Goal: Task Accomplishment & Management: Manage account settings

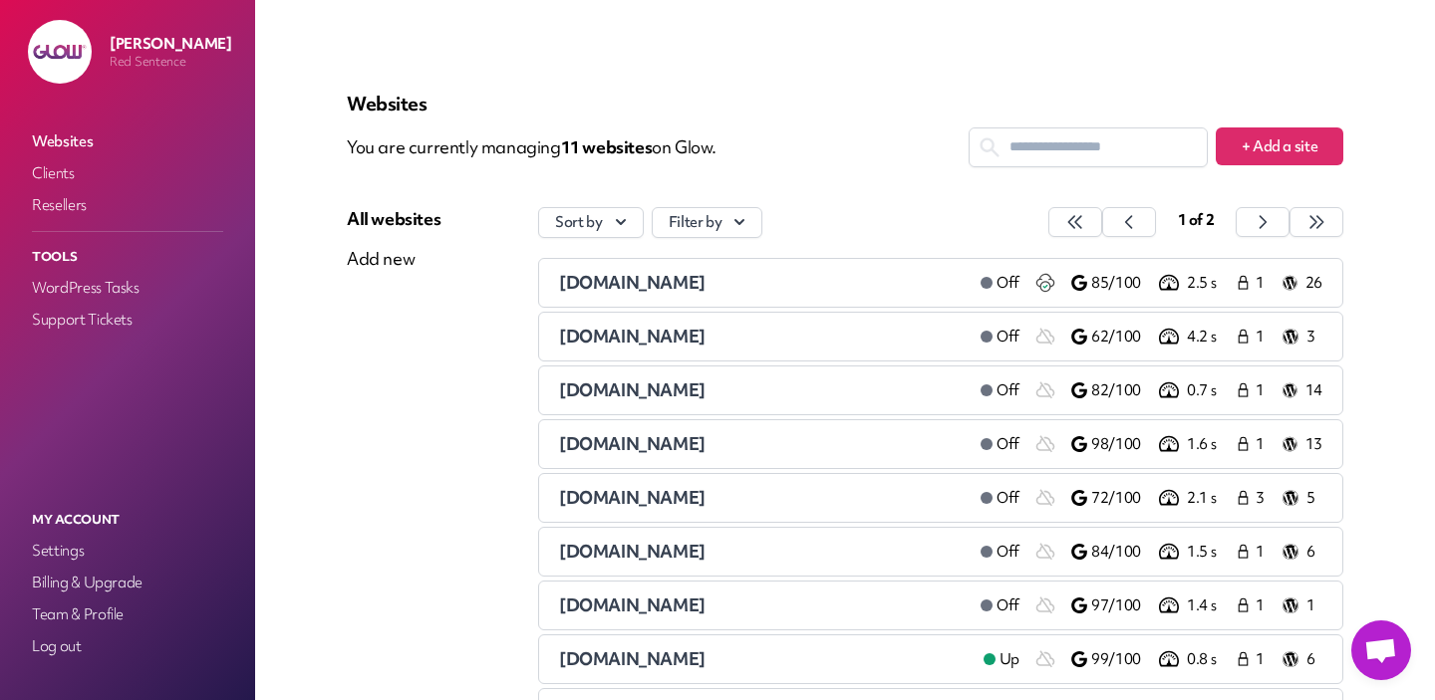
scroll to position [254, 0]
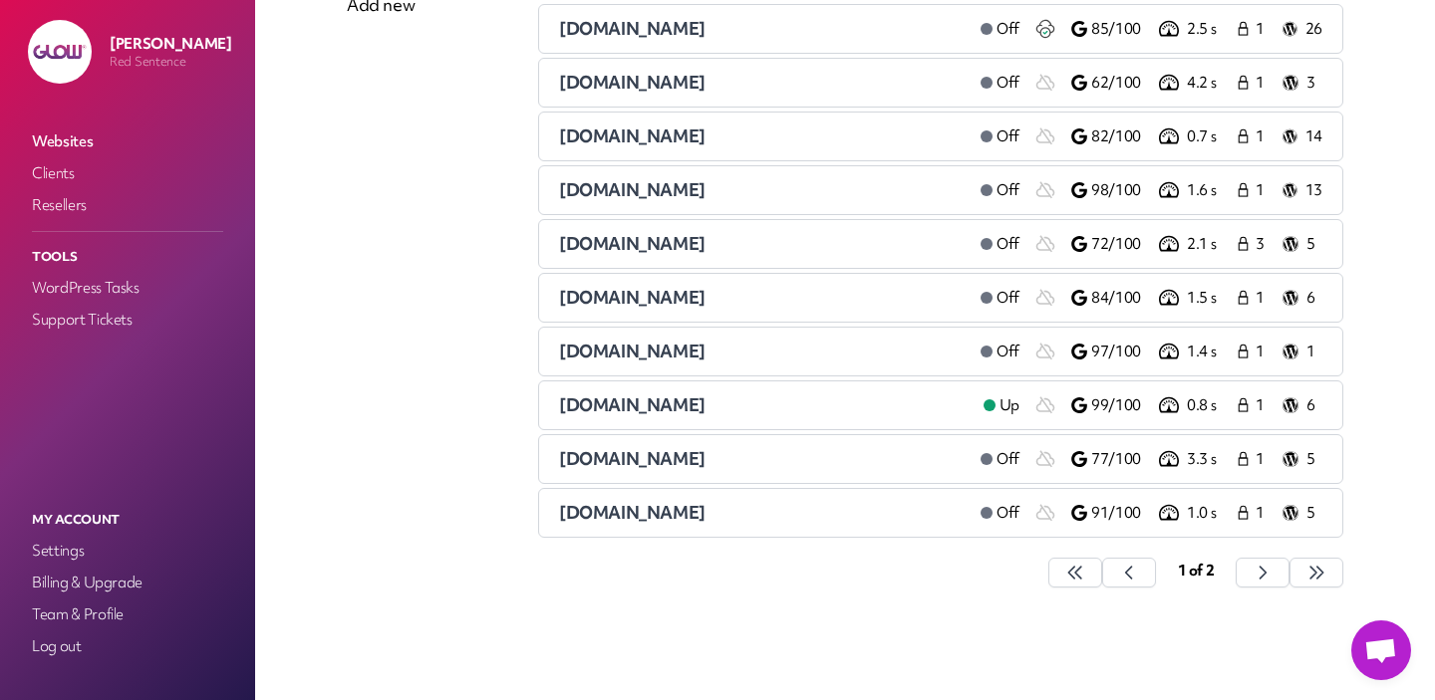
click at [655, 410] on span "[DOMAIN_NAME]" at bounding box center [632, 405] width 146 height 23
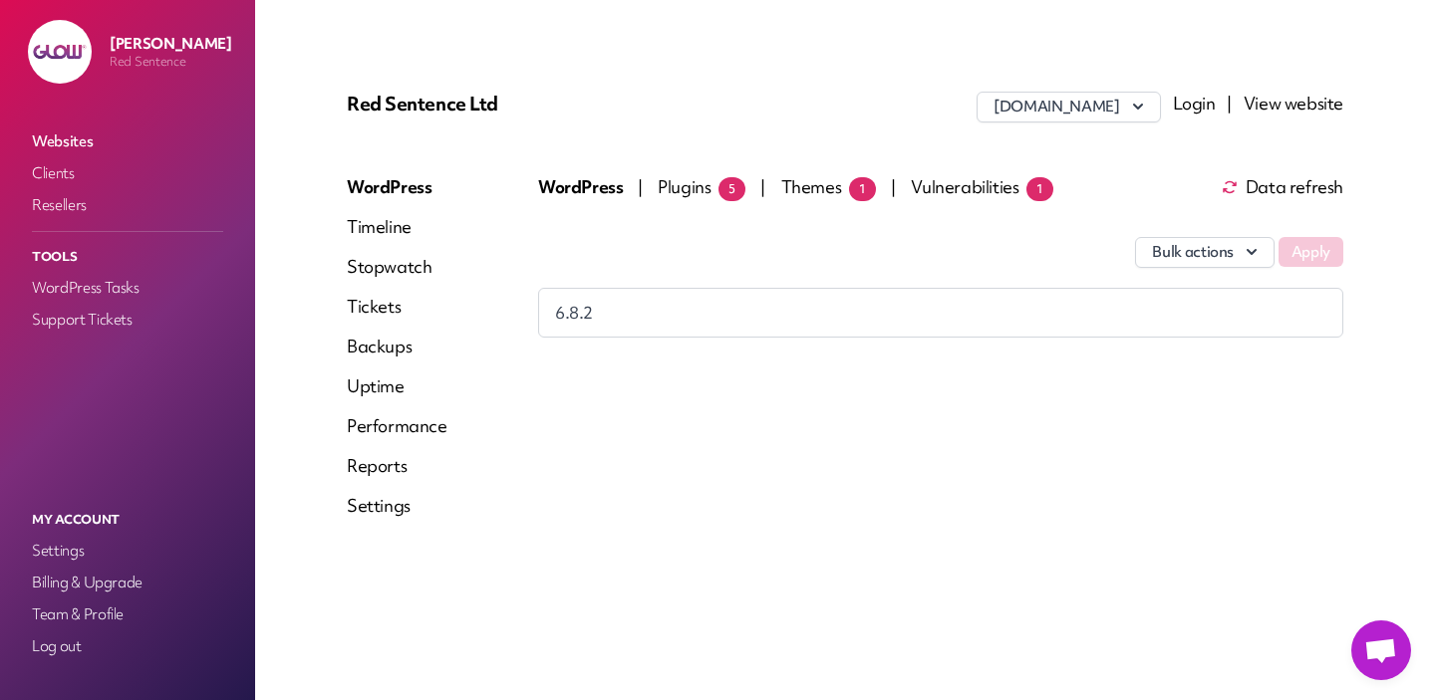
click at [683, 190] on span "Plugins 5" at bounding box center [702, 186] width 88 height 23
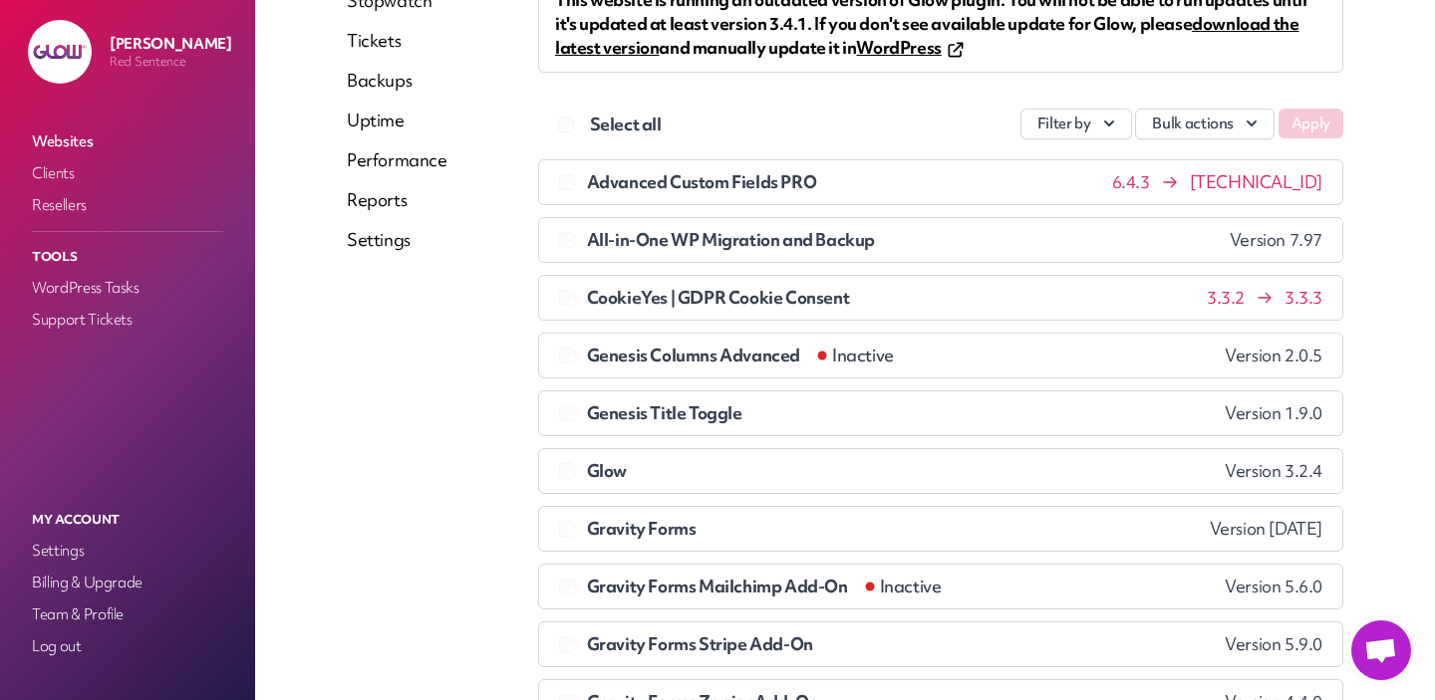
scroll to position [122, 0]
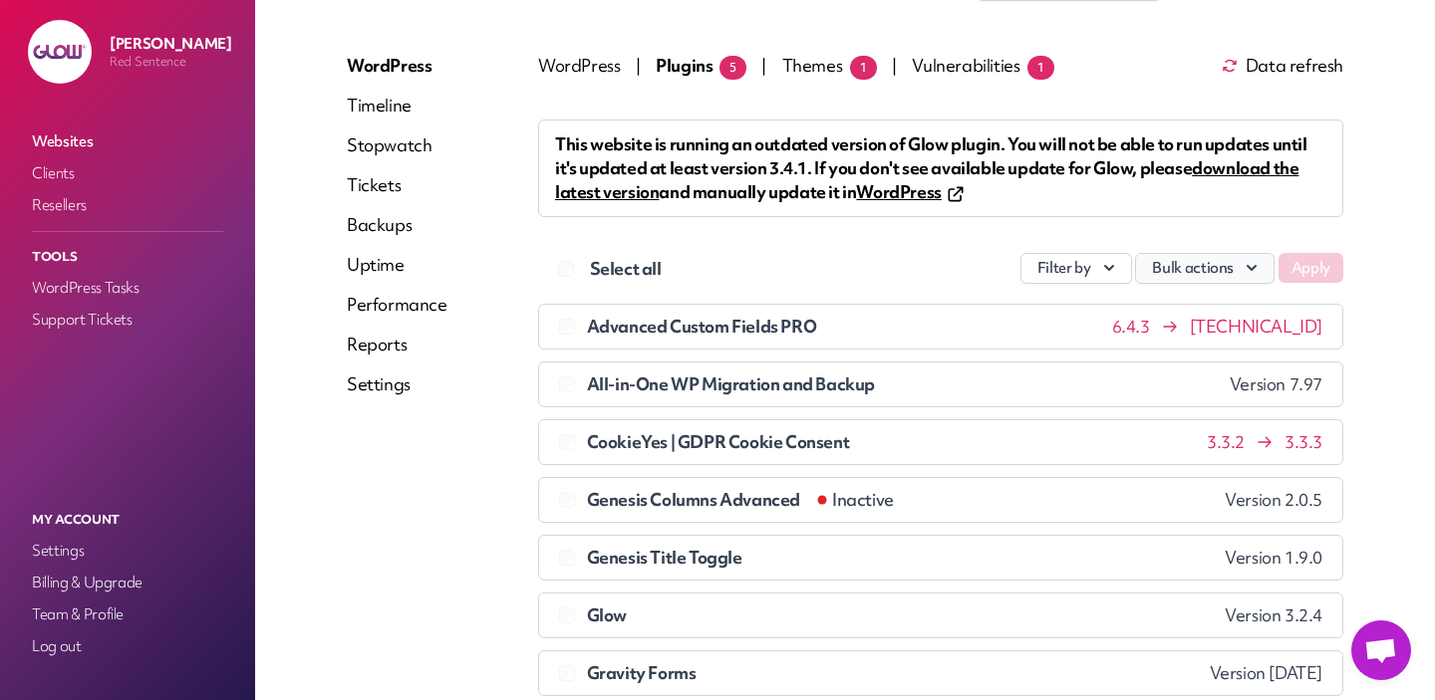
click at [1216, 265] on button "Bulk actions" at bounding box center [1204, 268] width 139 height 31
click at [1228, 319] on span "6.4.3 [TECHNICAL_ID]" at bounding box center [1217, 327] width 210 height 20
click at [639, 267] on label "Select all" at bounding box center [626, 269] width 72 height 24
click at [1188, 167] on link "download the latest version" at bounding box center [926, 179] width 743 height 47
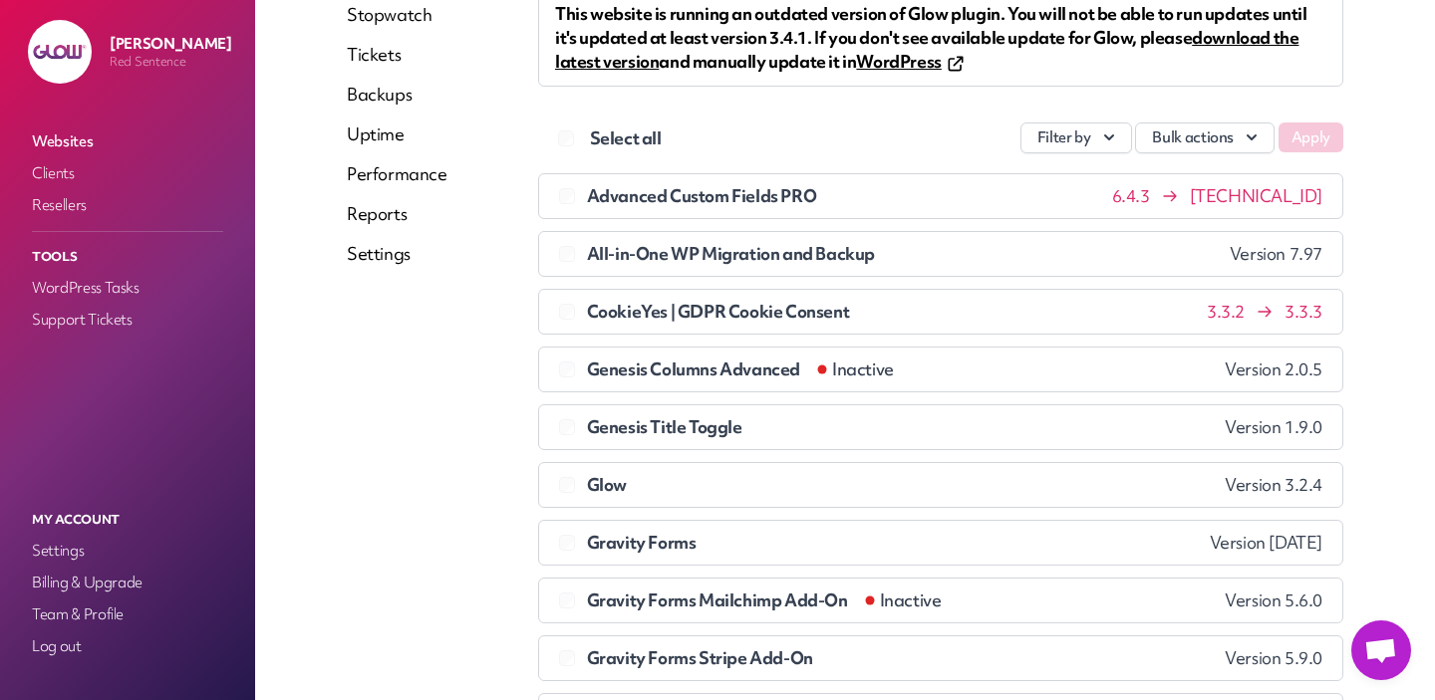
scroll to position [110, 0]
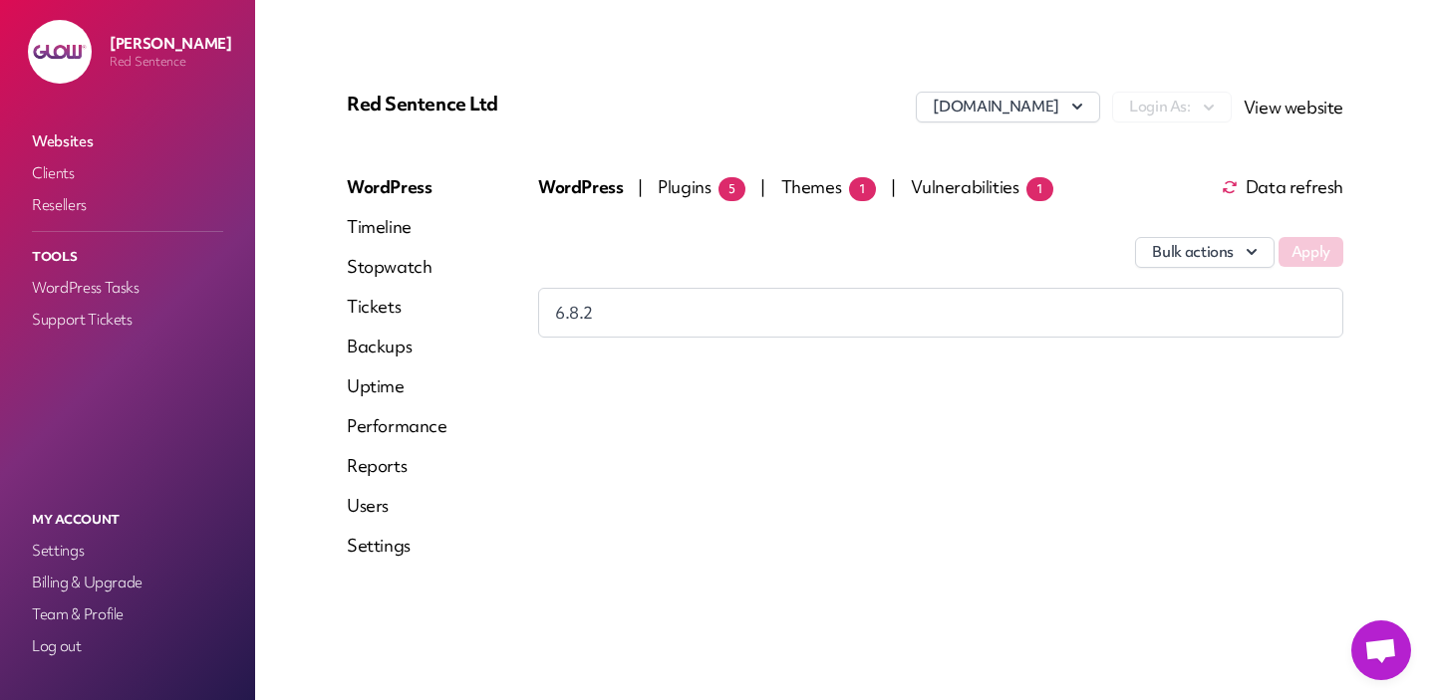
click at [690, 183] on span "Plugins 5" at bounding box center [702, 186] width 88 height 23
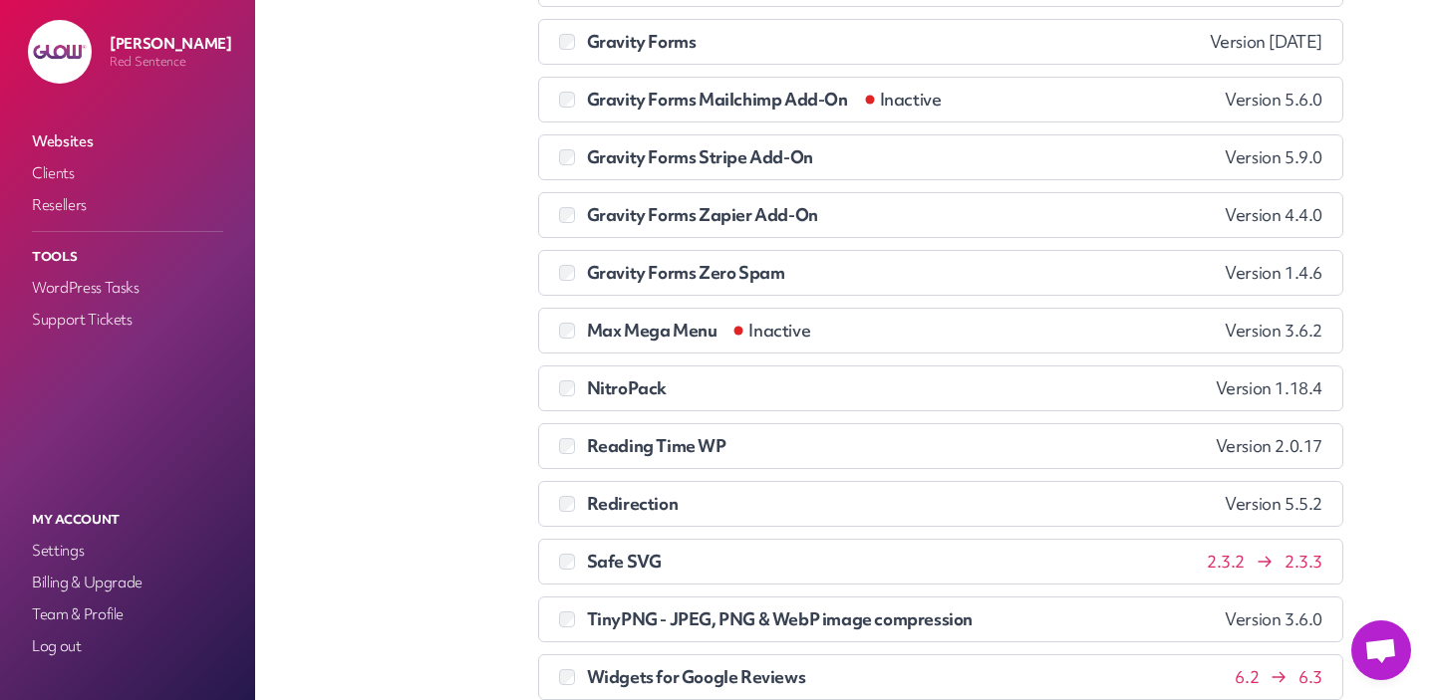
scroll to position [154, 0]
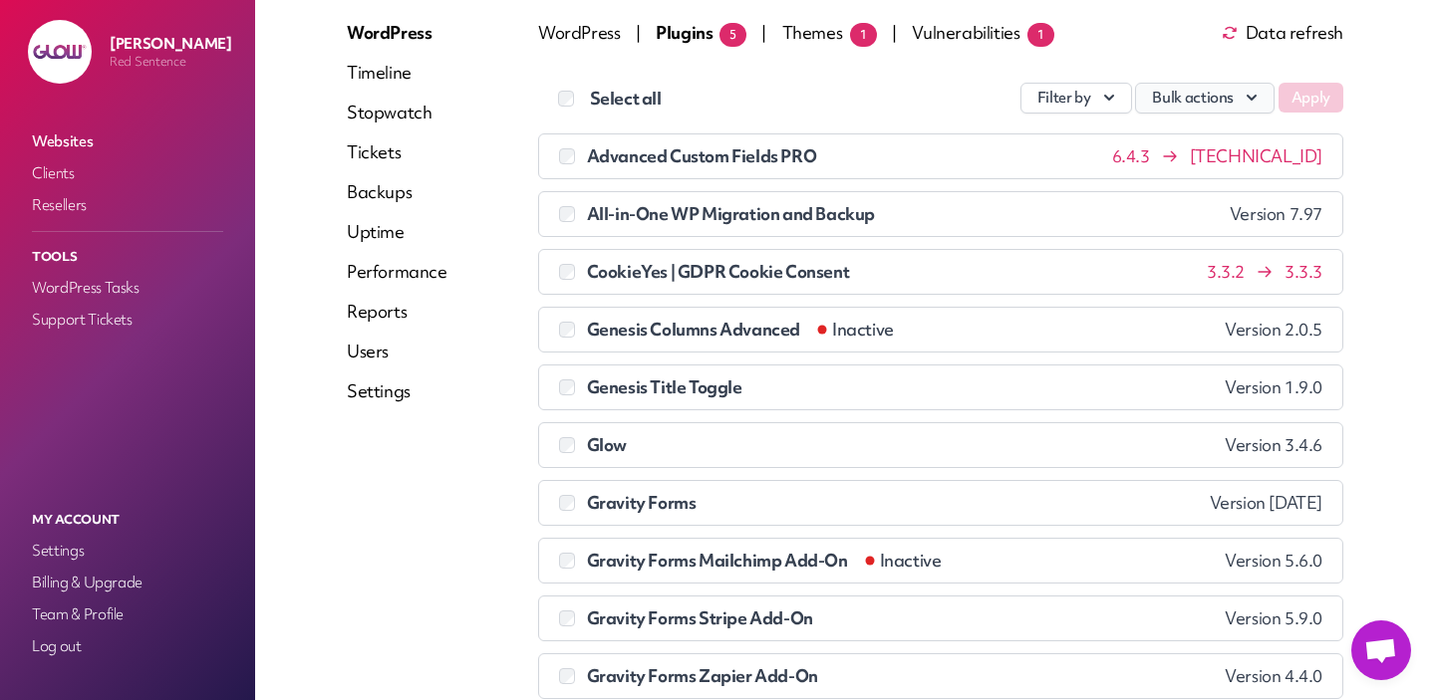
click at [1183, 101] on button "Bulk actions" at bounding box center [1204, 98] width 139 height 31
click at [1179, 135] on link "Update" at bounding box center [1162, 145] width 221 height 37
click at [1314, 91] on button "Apply" at bounding box center [1310, 98] width 65 height 30
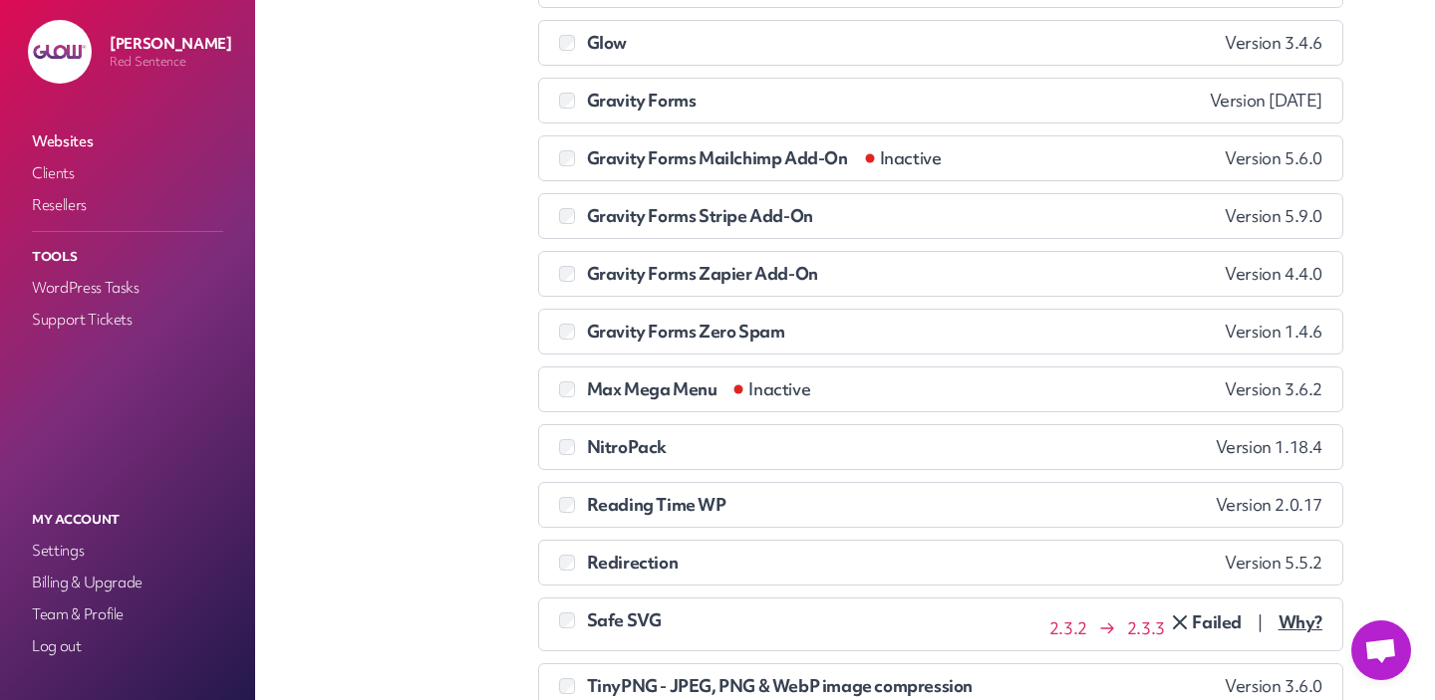
scroll to position [156, 0]
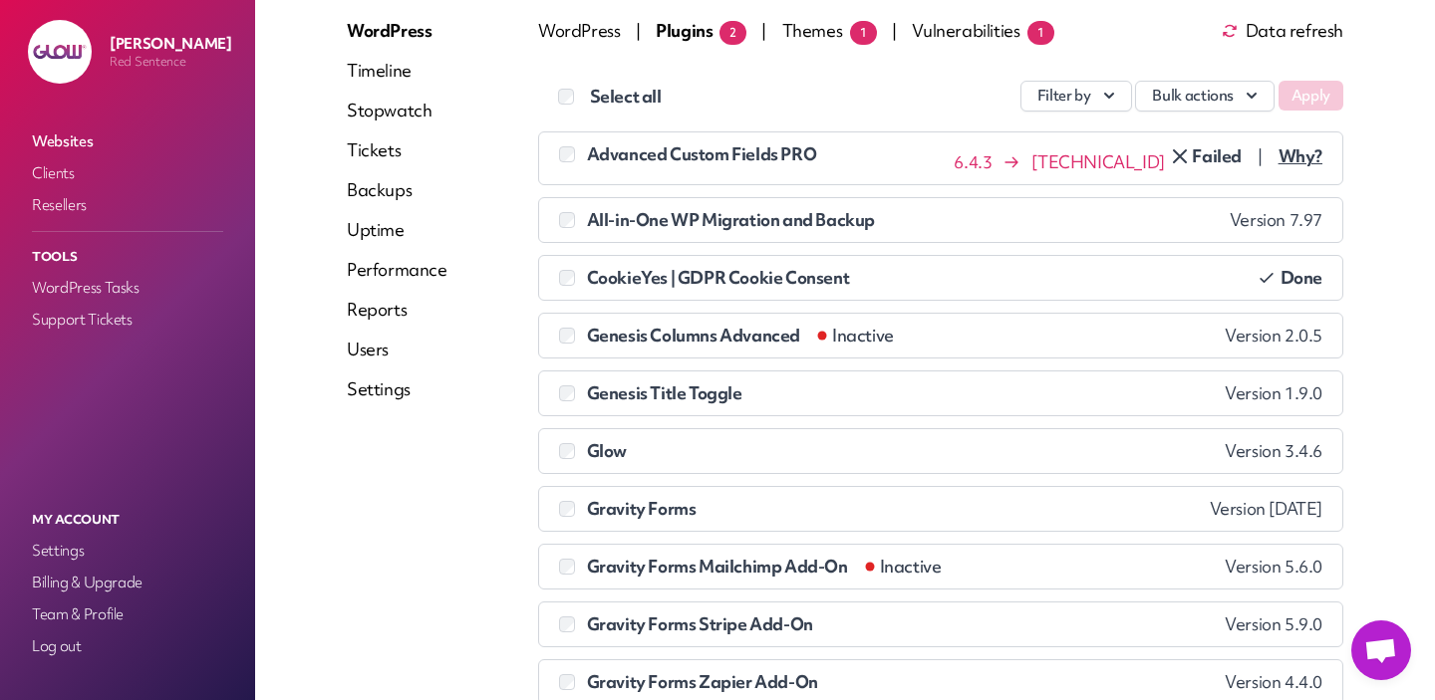
click at [1301, 149] on span "Why?" at bounding box center [1300, 156] width 44 height 20
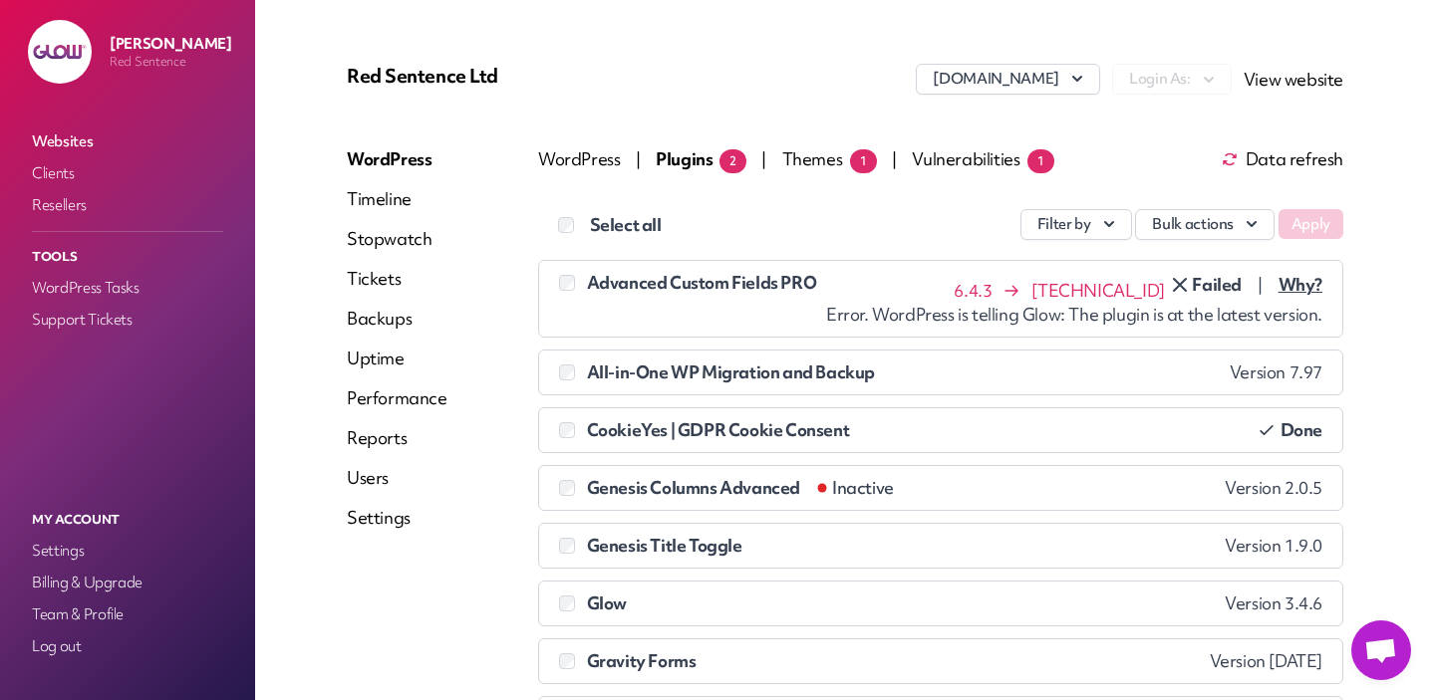
scroll to position [0, 0]
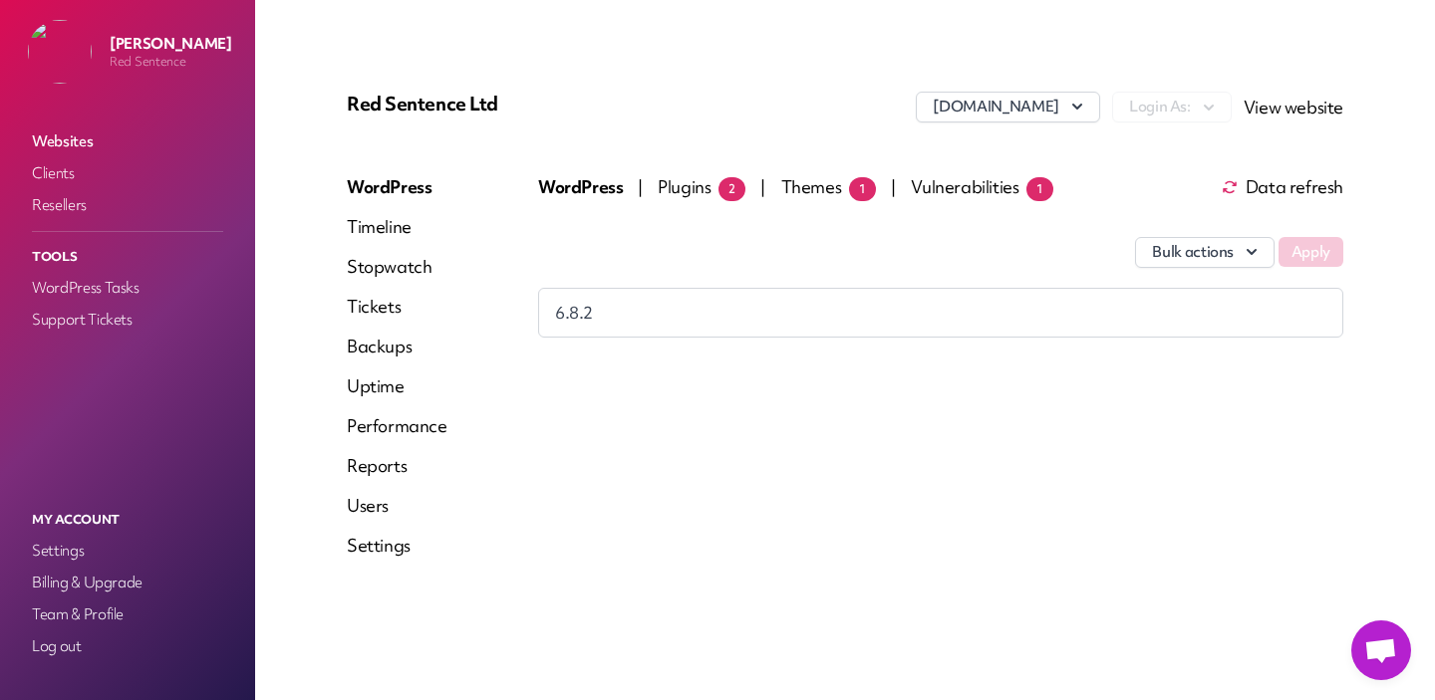
click at [825, 190] on span "Themes 1" at bounding box center [828, 186] width 95 height 23
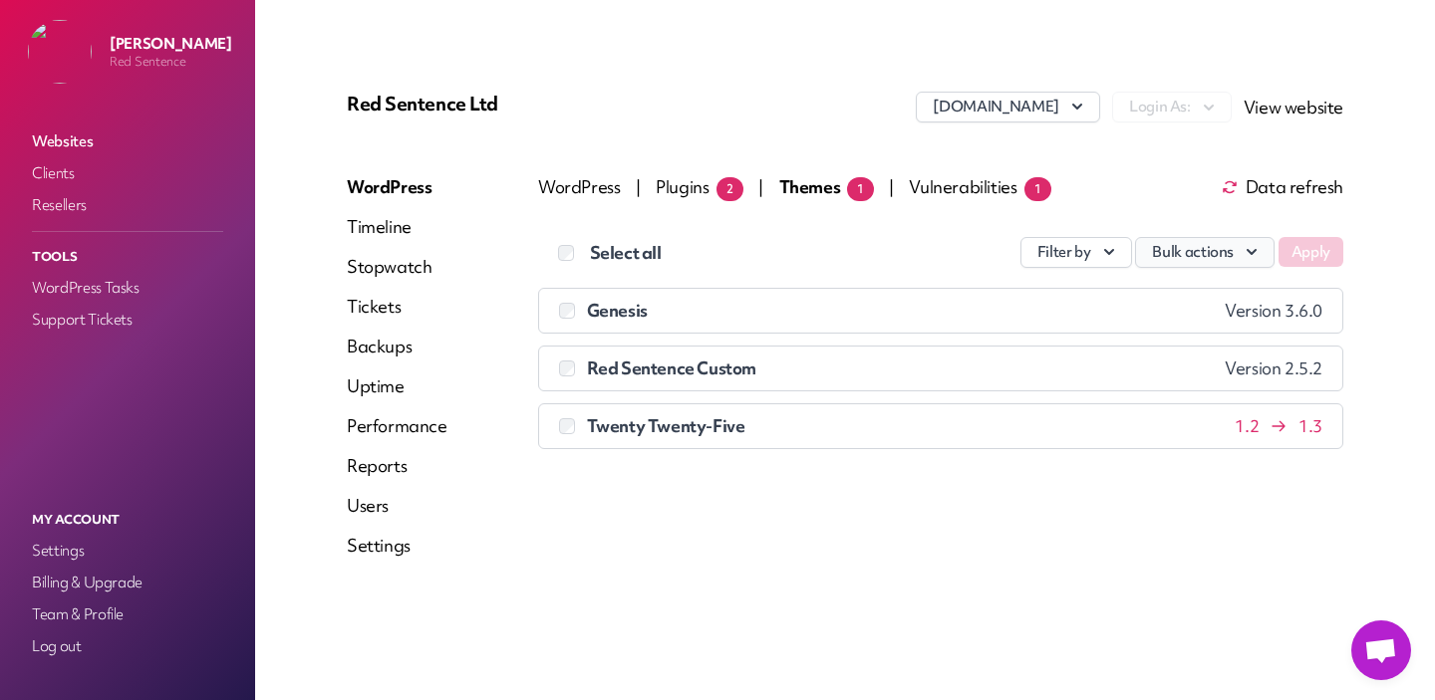
click at [1176, 255] on button "Bulk actions" at bounding box center [1204, 252] width 139 height 31
click at [1176, 219] on div "Select all Filter by Bulk actions Update Apply Genesis Version 3.6.0 Red Senten…" at bounding box center [940, 331] width 805 height 260
click at [695, 189] on span "Plugins 2" at bounding box center [700, 186] width 88 height 23
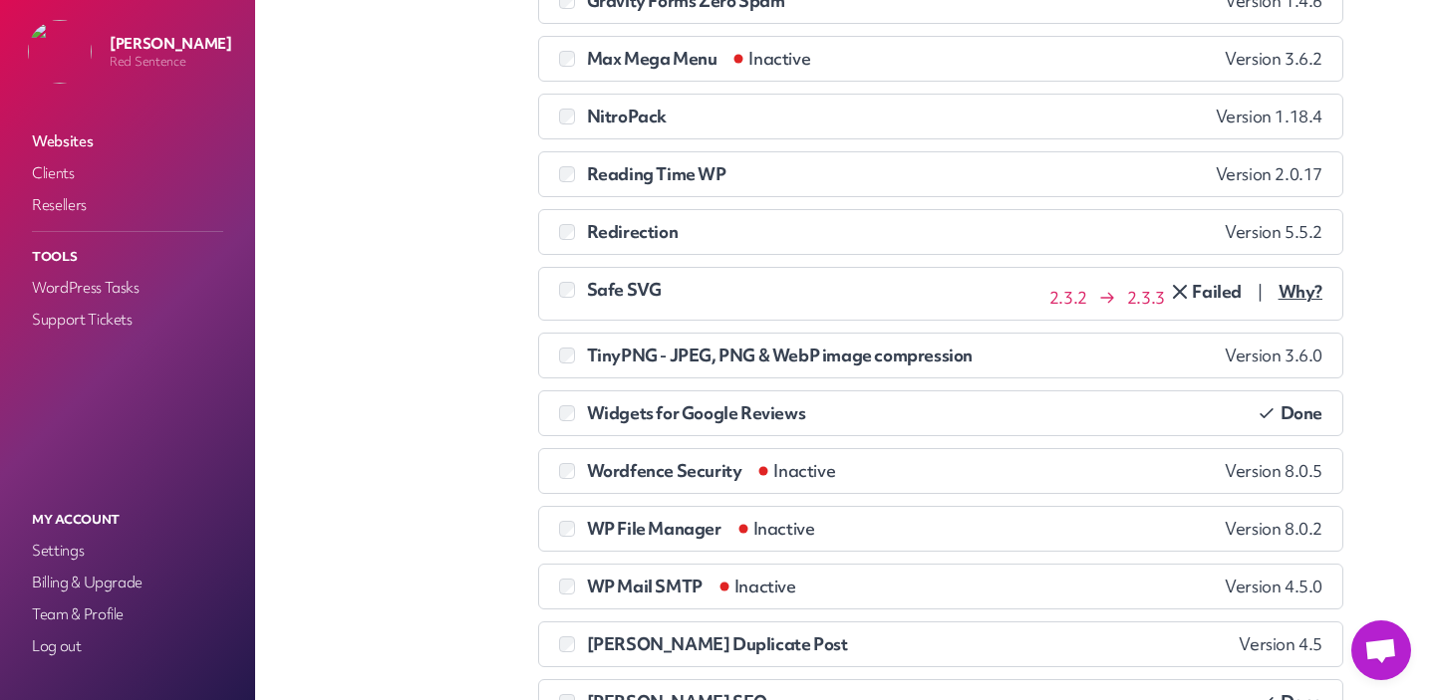
scroll to position [739, 0]
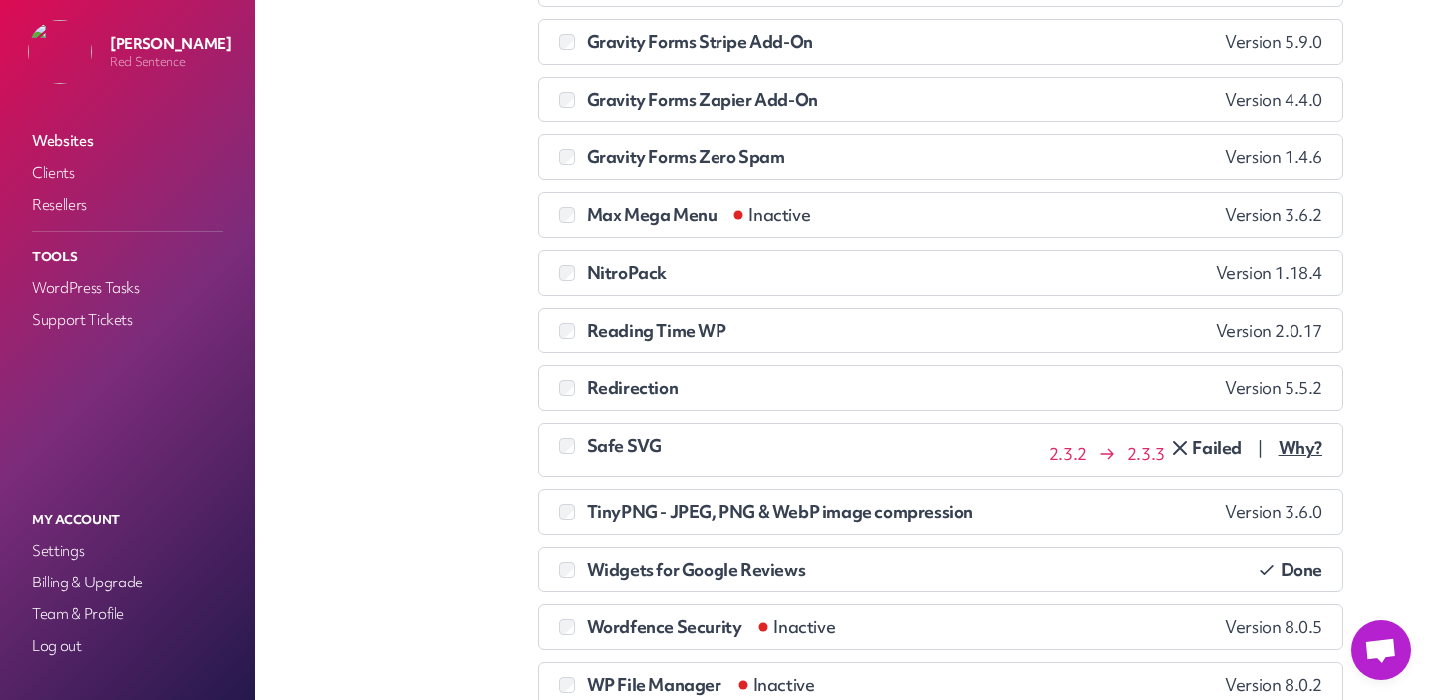
click at [1192, 449] on icon at bounding box center [1180, 448] width 24 height 24
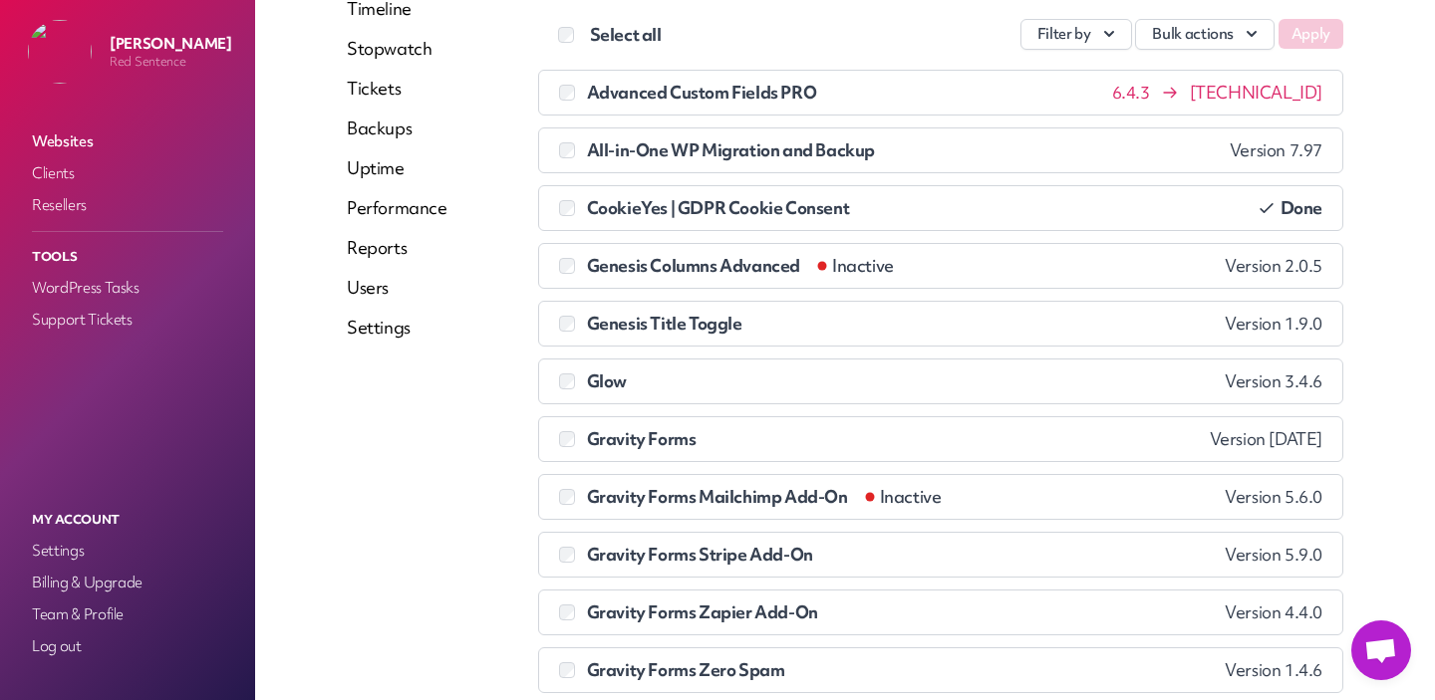
scroll to position [179, 0]
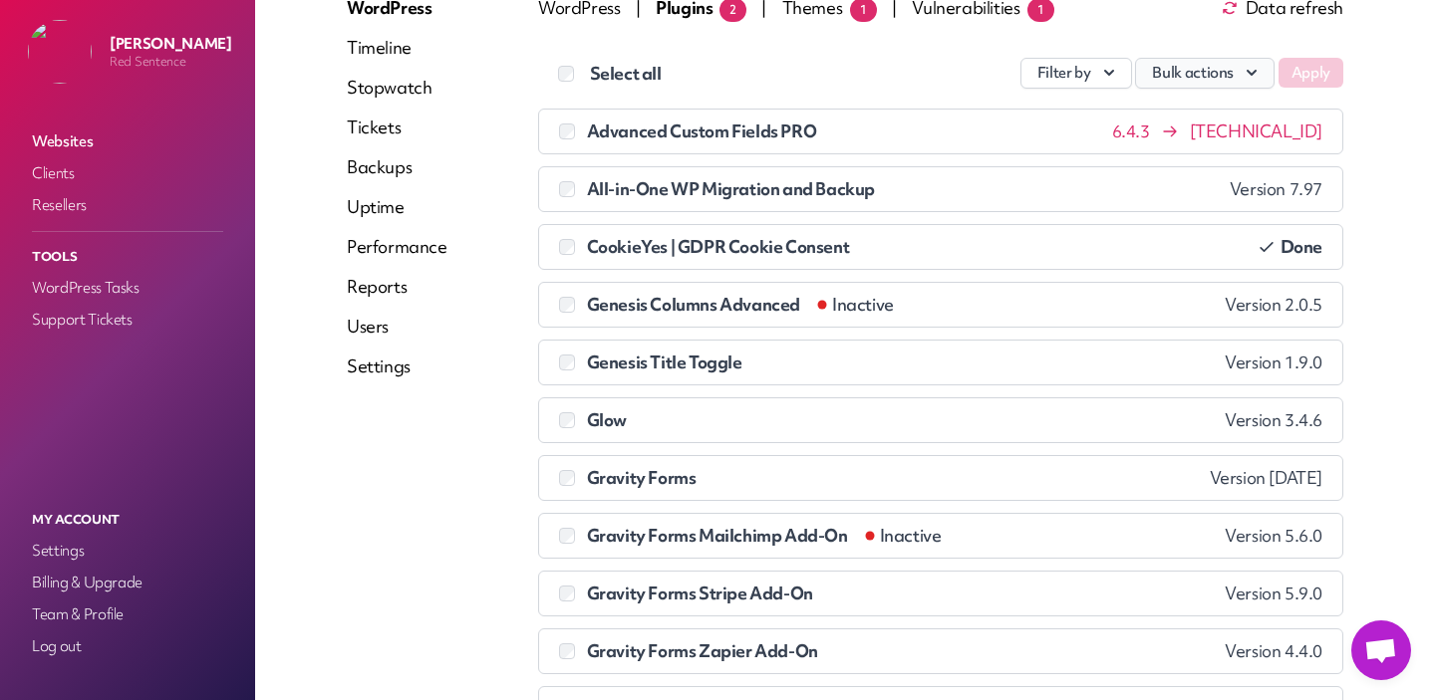
click at [1188, 70] on button "Bulk actions" at bounding box center [1204, 73] width 139 height 31
click at [1171, 113] on link "Update" at bounding box center [1162, 120] width 221 height 37
click at [1312, 72] on button "Apply" at bounding box center [1310, 73] width 65 height 30
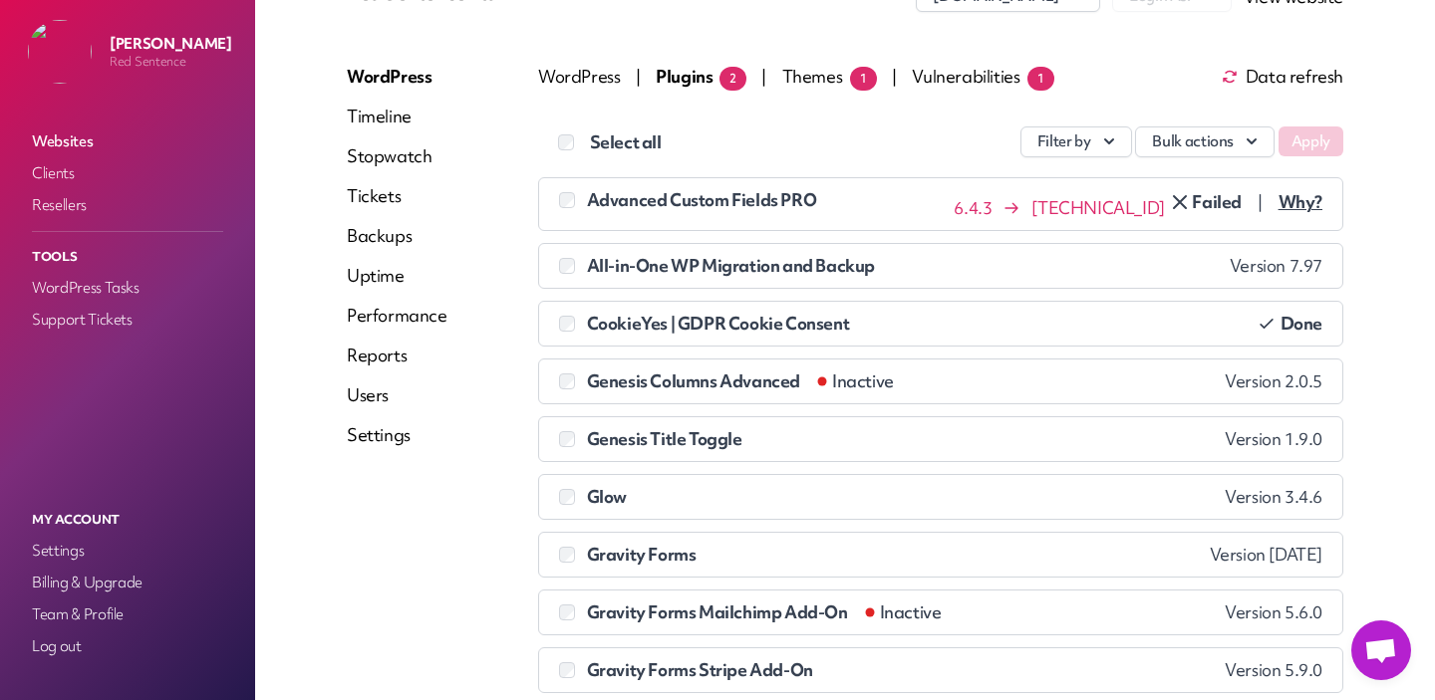
scroll to position [66, 0]
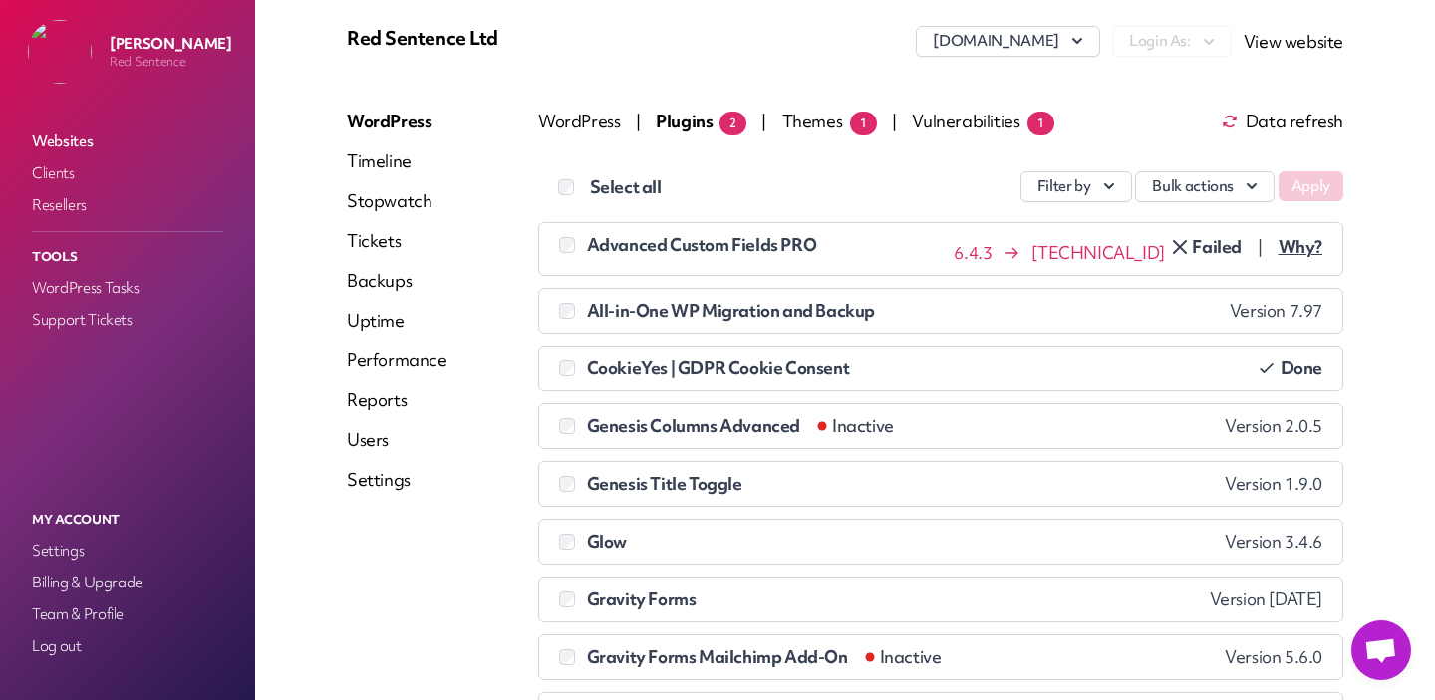
click at [79, 142] on link "Websites" at bounding box center [127, 142] width 199 height 28
